Goal: Information Seeking & Learning: Learn about a topic

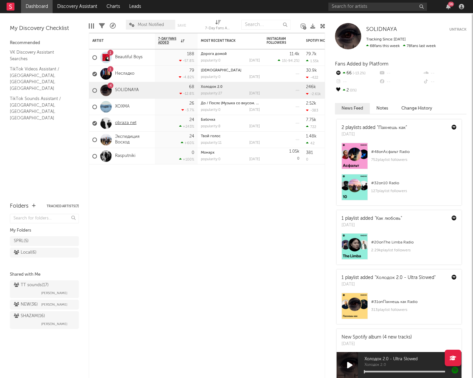
click at [128, 121] on link "obraza net" at bounding box center [125, 123] width 21 height 6
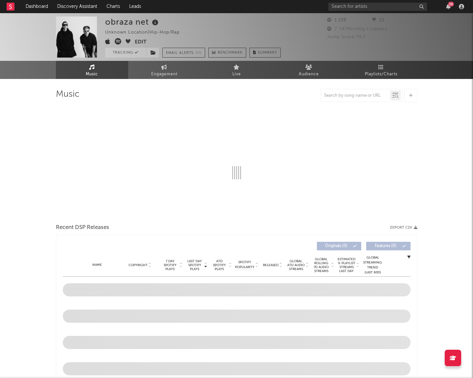
select select "6m"
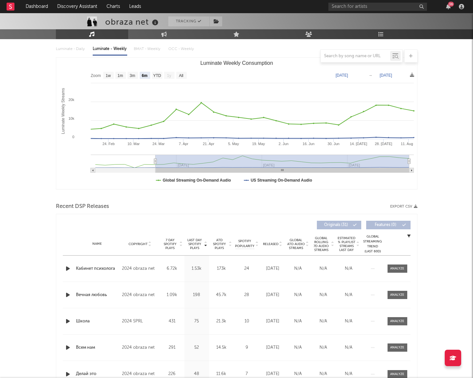
scroll to position [100, 0]
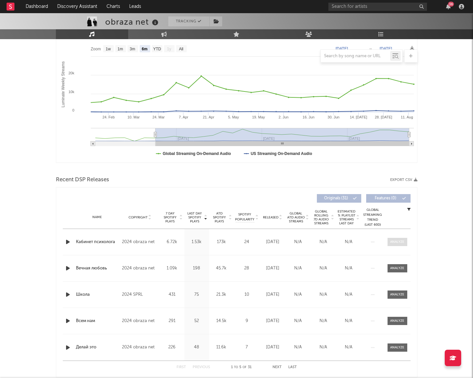
click at [406, 246] on span at bounding box center [398, 242] width 20 height 8
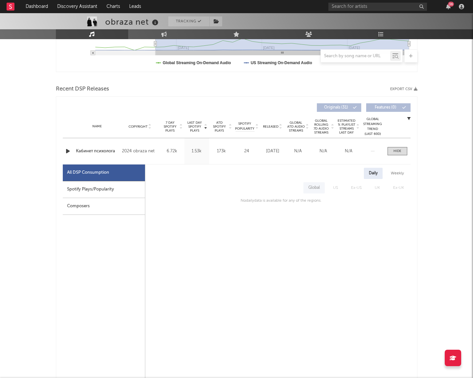
scroll to position [0, 0]
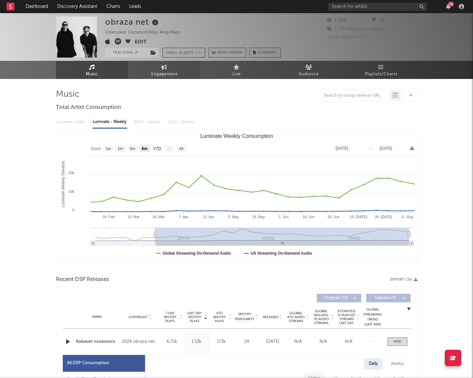
click at [162, 71] on span "Engagement" at bounding box center [164, 74] width 26 height 8
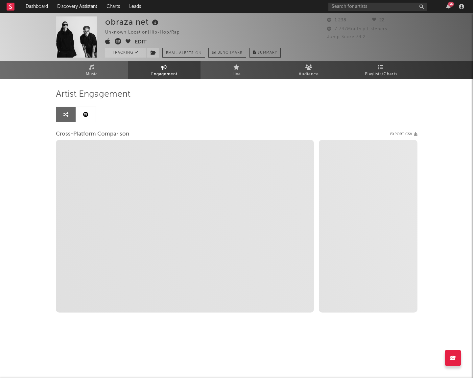
select select "1w"
select select "1m"
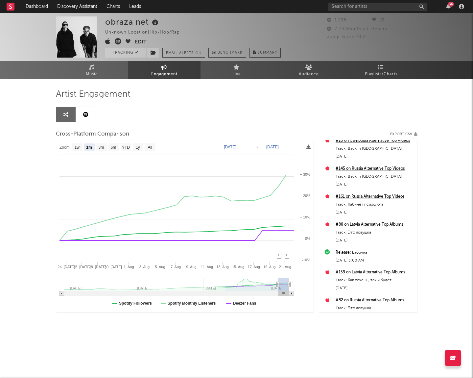
scroll to position [279, 0]
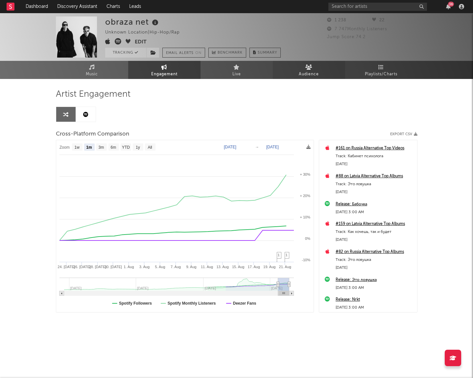
click at [298, 63] on link "Audience" at bounding box center [309, 70] width 72 height 18
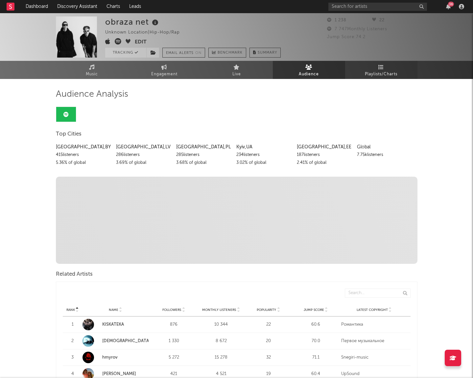
click at [384, 71] on span "Playlists/Charts" at bounding box center [381, 74] width 33 height 8
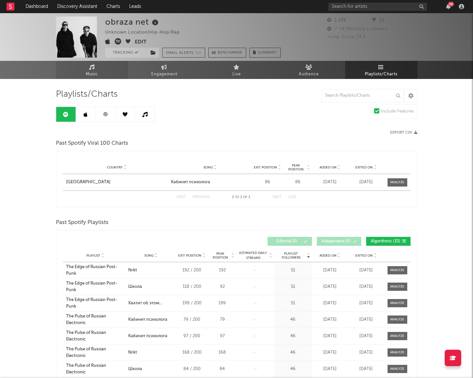
click at [89, 72] on span "Music" at bounding box center [92, 74] width 12 height 8
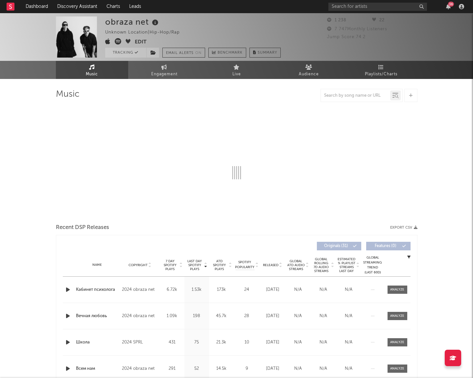
select select "6m"
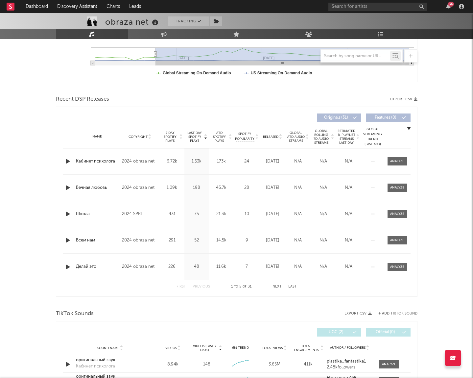
scroll to position [340, 0]
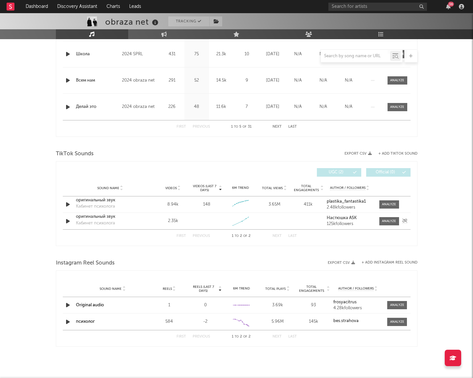
click at [68, 221] on icon "button" at bounding box center [67, 221] width 7 height 8
click at [68, 220] on icon "button" at bounding box center [67, 221] width 6 height 8
click at [389, 220] on div at bounding box center [389, 221] width 14 height 5
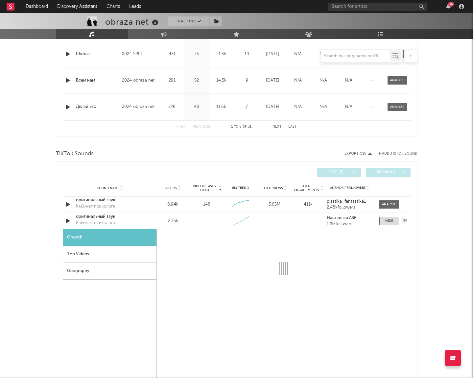
select select "1w"
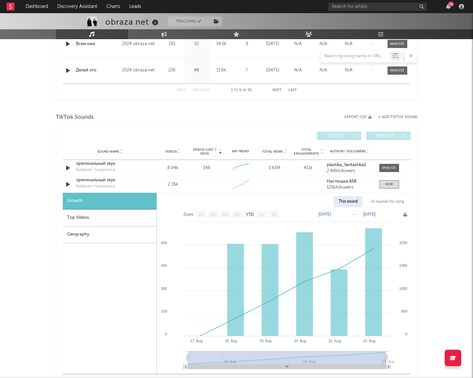
scroll to position [370, 0]
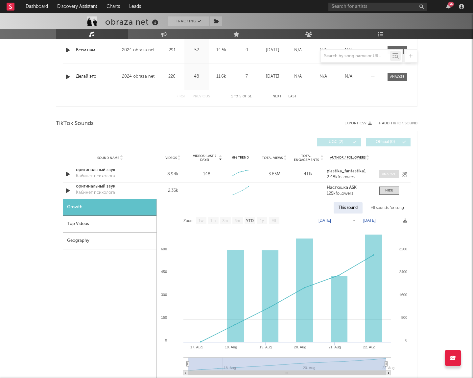
click at [397, 174] on span at bounding box center [390, 174] width 20 height 8
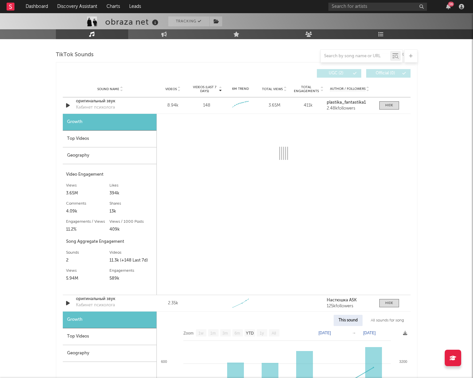
select select "6m"
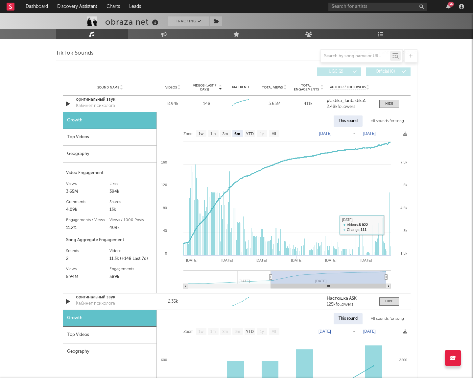
scroll to position [449, 0]
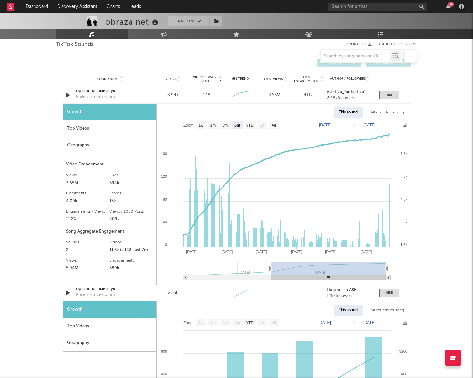
click at [111, 128] on div "Top Videos" at bounding box center [110, 128] width 94 height 17
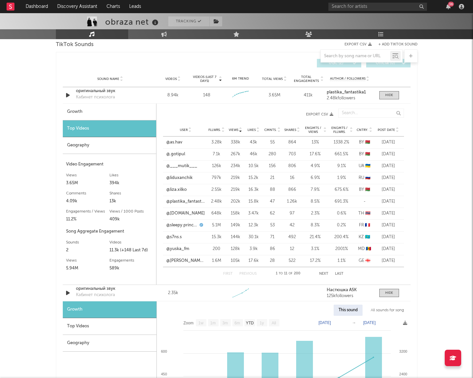
click at [103, 327] on div "Top Videos" at bounding box center [110, 326] width 94 height 17
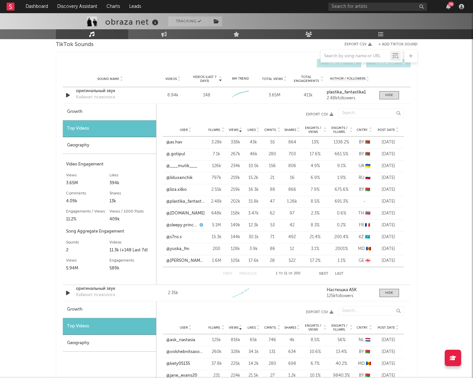
click at [387, 130] on span "Post Date" at bounding box center [386, 130] width 17 height 4
click at [236, 129] on span "Views" at bounding box center [234, 130] width 10 height 4
click at [393, 129] on span "Post Date" at bounding box center [386, 130] width 17 height 4
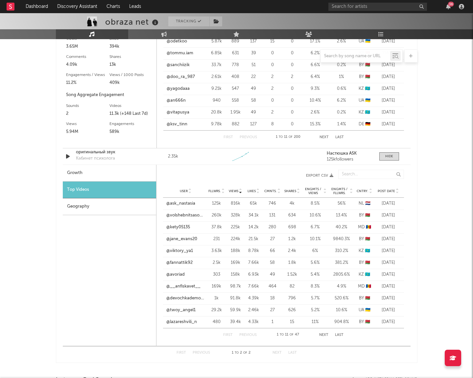
scroll to position [608, 0]
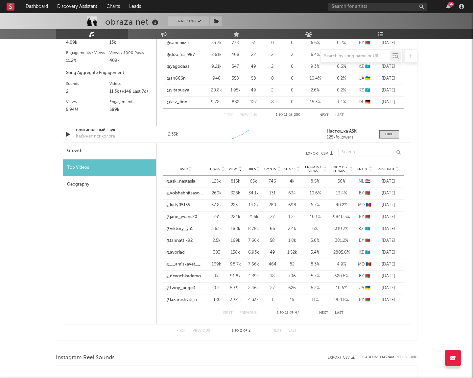
click at [387, 170] on span "Post Date" at bounding box center [386, 169] width 17 height 4
click at [328, 312] on button "Next" at bounding box center [323, 313] width 9 height 4
click at [340, 314] on button "Last" at bounding box center [339, 313] width 9 height 4
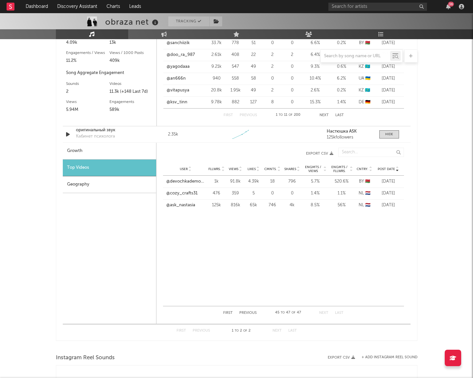
click at [325, 312] on button "Next" at bounding box center [323, 313] width 9 height 4
click at [226, 314] on button "First" at bounding box center [228, 313] width 10 height 4
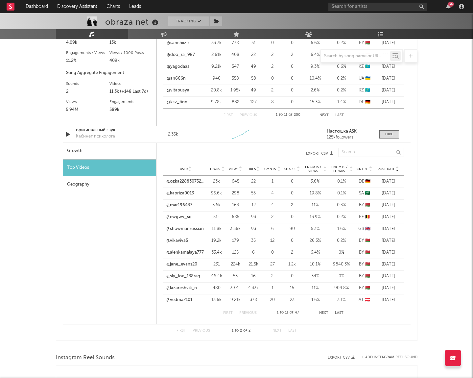
click at [213, 174] on div "User Fllwrs. Views Likes Cmnts. Shares Engmts / Views Engmts / Fllwrs. Cntry. P…" at bounding box center [283, 169] width 241 height 13
click at [214, 169] on span "Fllwrs." at bounding box center [215, 169] width 13 height 4
